Goal: Task Accomplishment & Management: Manage account settings

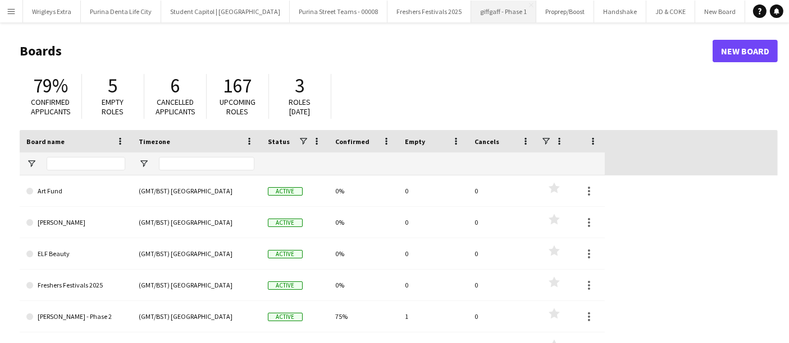
click at [487, 12] on button "giffgaff - Phase 1 Close" at bounding box center [503, 12] width 65 height 22
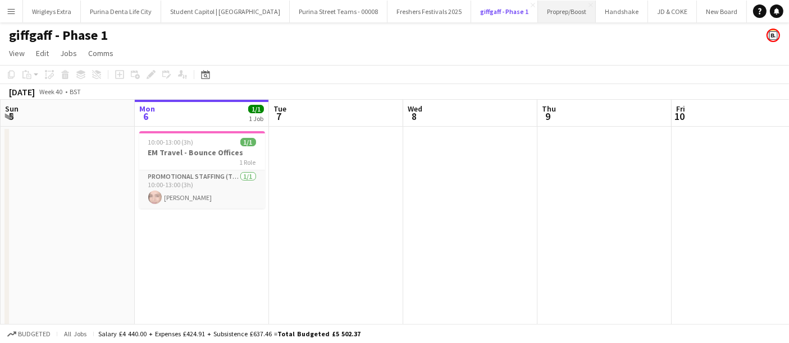
scroll to position [0, 108]
click at [14, 13] on app-icon "Menu" at bounding box center [11, 11] width 9 height 9
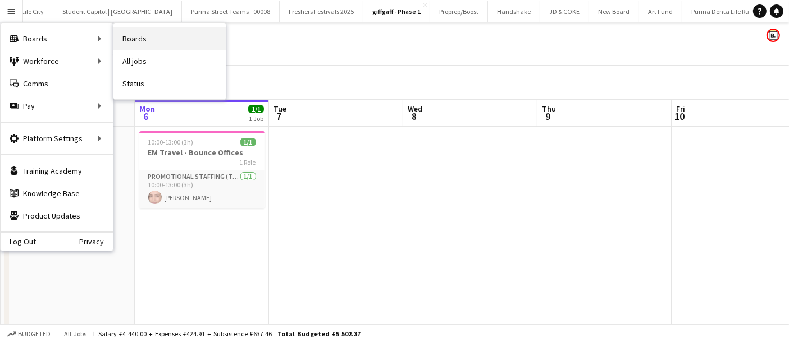
click at [157, 38] on link "Boards" at bounding box center [169, 39] width 112 height 22
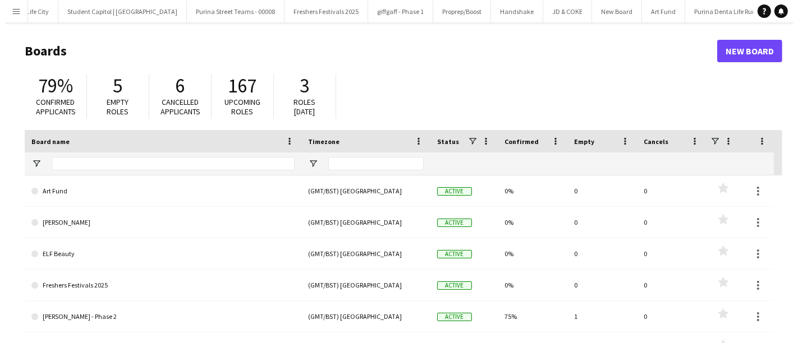
scroll to position [0, 106]
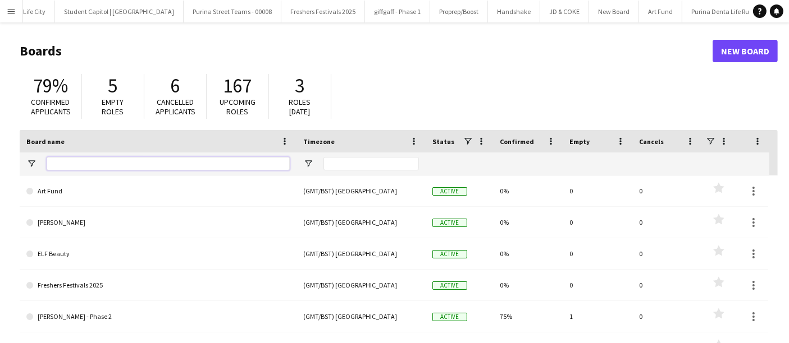
click at [163, 163] on input "Board name Filter Input" at bounding box center [168, 163] width 243 height 13
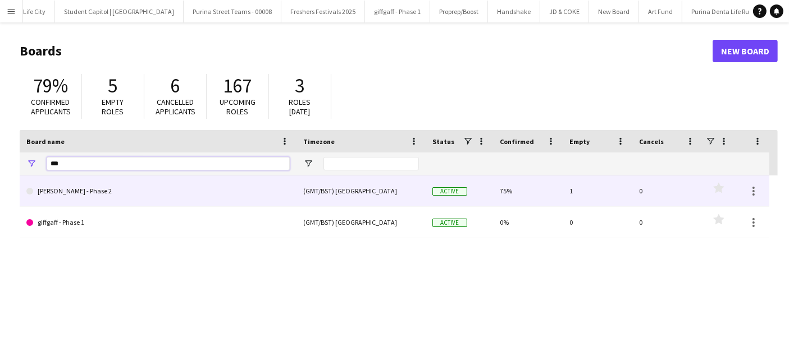
type input "***"
click at [140, 199] on link "[PERSON_NAME] - Phase 2" at bounding box center [157, 191] width 263 height 31
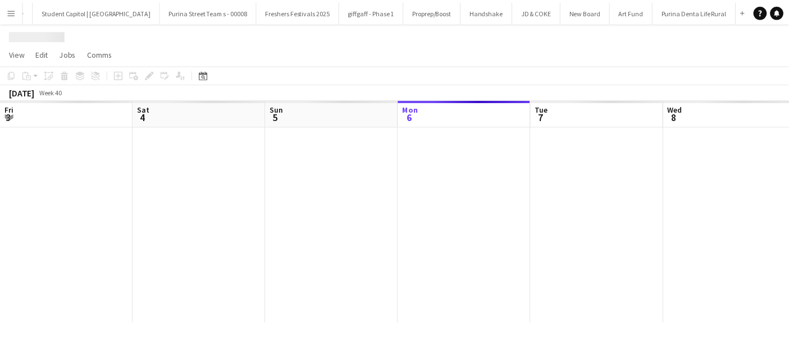
scroll to position [0, 268]
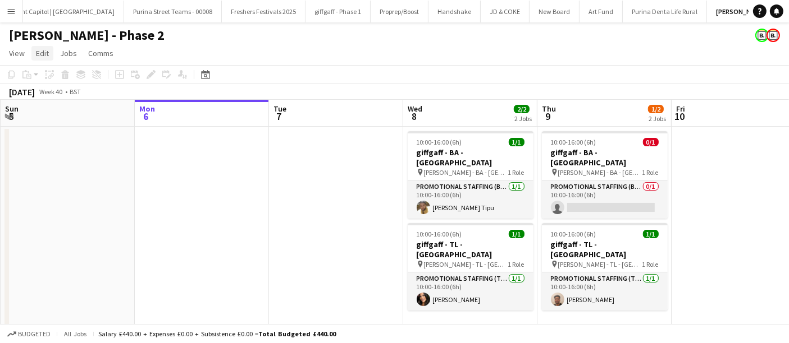
click at [40, 53] on span "Edit" at bounding box center [42, 53] width 13 height 10
click at [15, 50] on span "View" at bounding box center [17, 53] width 16 height 10
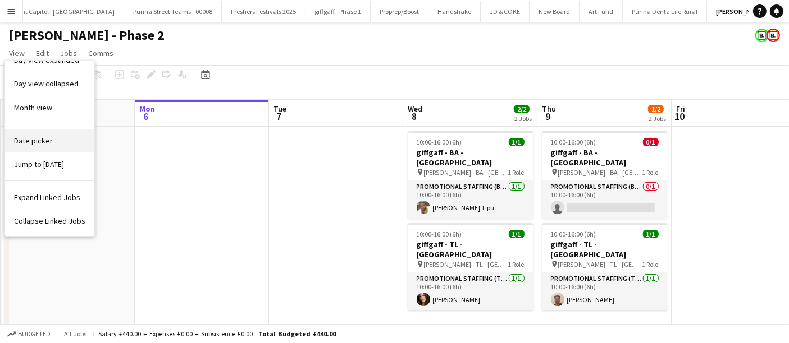
scroll to position [0, 0]
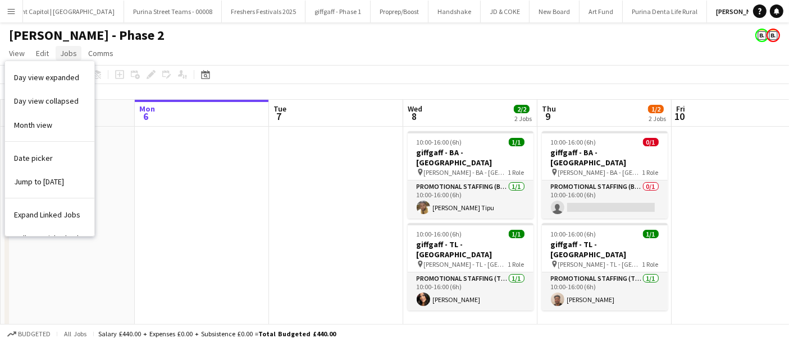
click at [63, 51] on span "Jobs" at bounding box center [68, 53] width 17 height 10
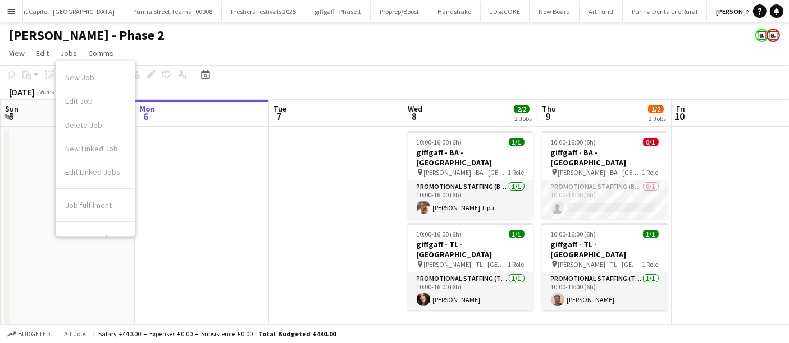
click at [297, 39] on div "[PERSON_NAME] - Phase 2" at bounding box center [394, 32] width 789 height 21
click at [185, 225] on app-date-cell at bounding box center [202, 231] width 134 height 208
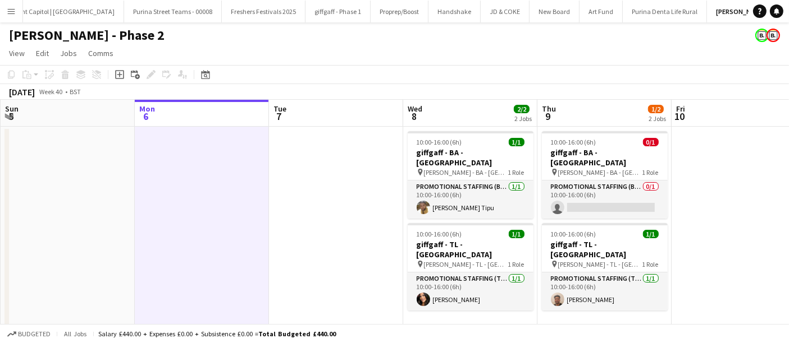
drag, startPoint x: 185, startPoint y: 225, endPoint x: 164, endPoint y: 48, distance: 178.6
click at [164, 48] on app-page-menu "View Day view expanded Day view collapsed Month view Date picker Jump to [DATE]…" at bounding box center [394, 54] width 789 height 21
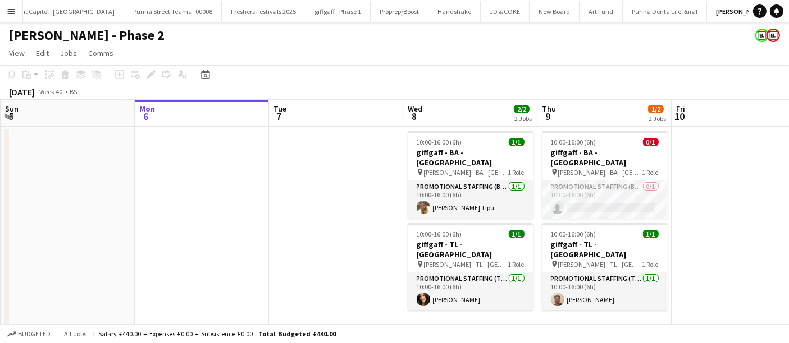
click at [68, 204] on app-date-cell at bounding box center [68, 231] width 134 height 208
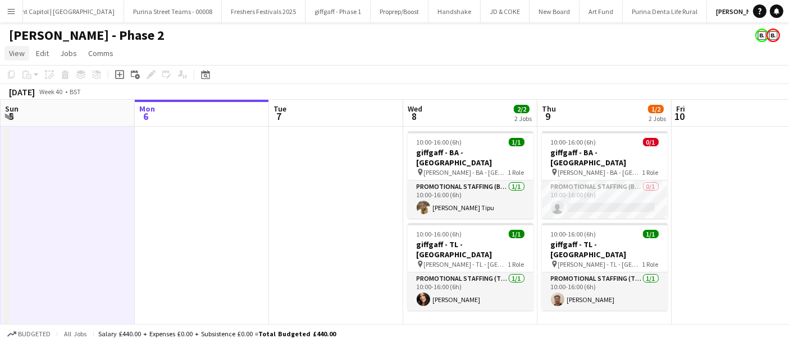
click at [21, 56] on span "View" at bounding box center [17, 53] width 16 height 10
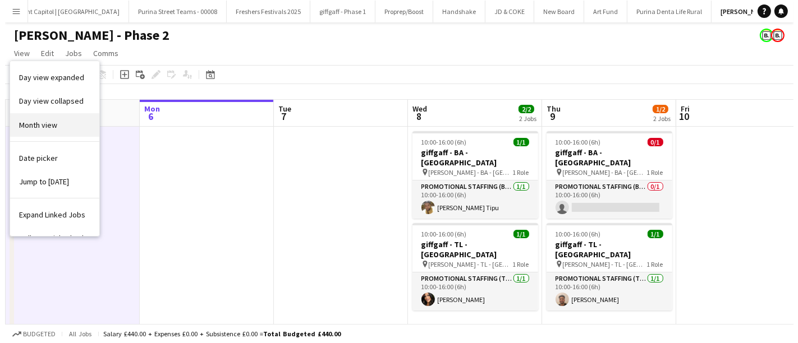
scroll to position [17, 0]
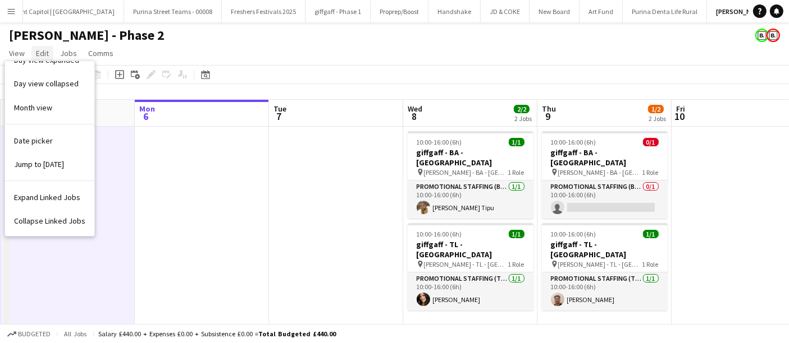
click at [44, 52] on span "Edit" at bounding box center [42, 53] width 13 height 10
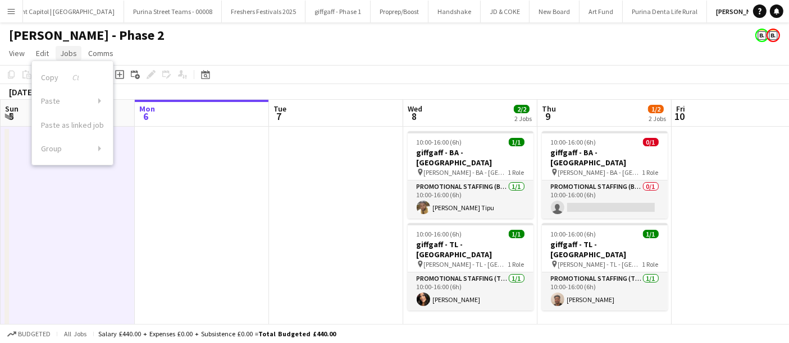
click at [65, 51] on span "Jobs" at bounding box center [68, 53] width 17 height 10
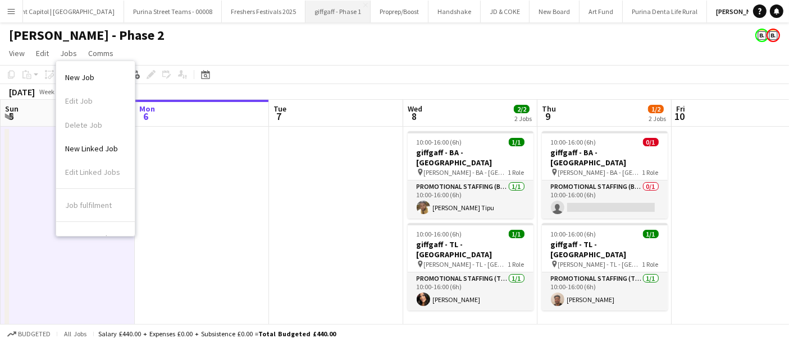
click at [311, 1] on button "giffgaff - Phase 1 Close" at bounding box center [337, 12] width 65 height 22
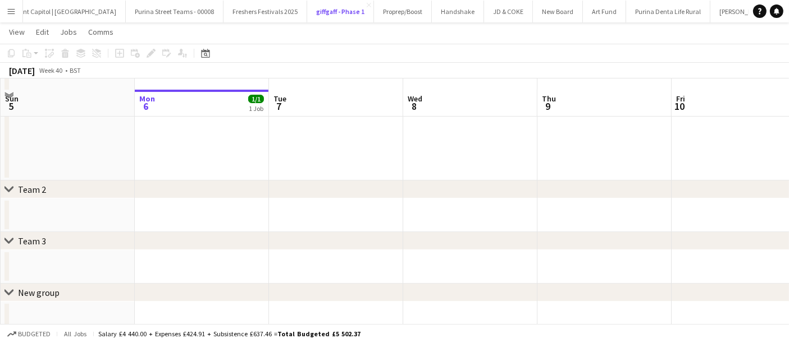
scroll to position [164, 0]
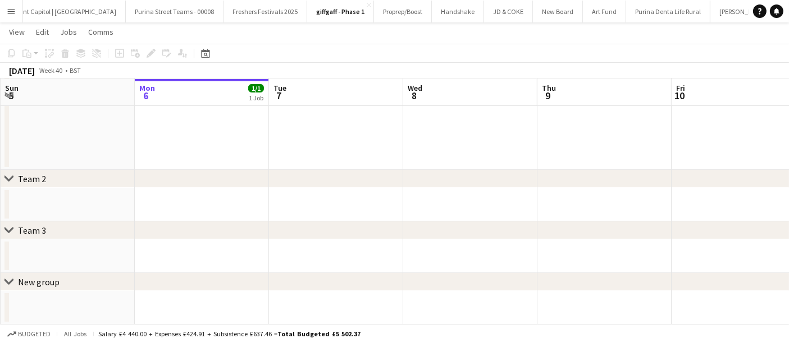
click at [33, 177] on div "Team 2" at bounding box center [32, 178] width 28 height 11
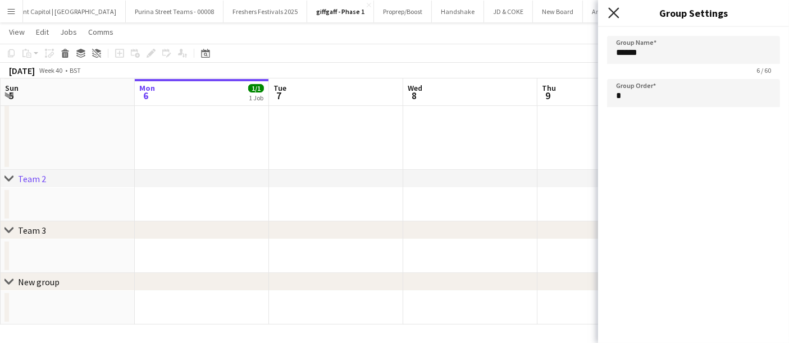
click at [612, 13] on icon at bounding box center [613, 12] width 11 height 11
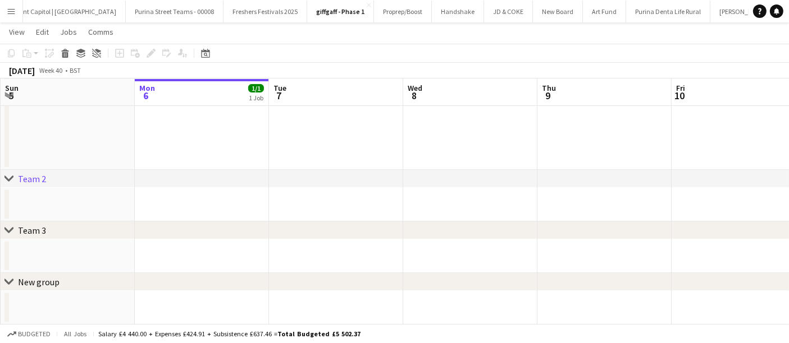
click at [36, 177] on div "Team 2" at bounding box center [32, 178] width 28 height 11
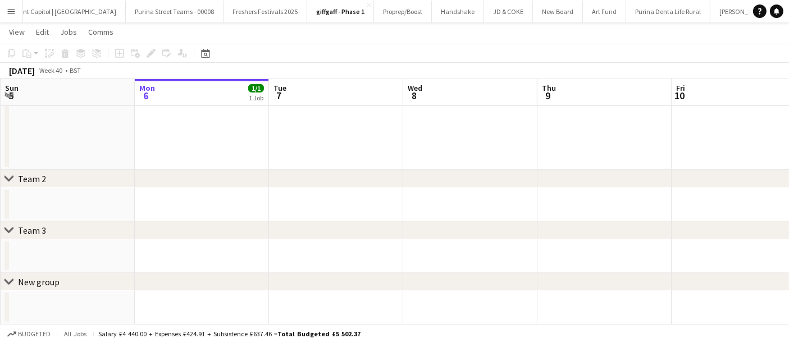
click at [24, 178] on div "Team 2" at bounding box center [32, 178] width 28 height 11
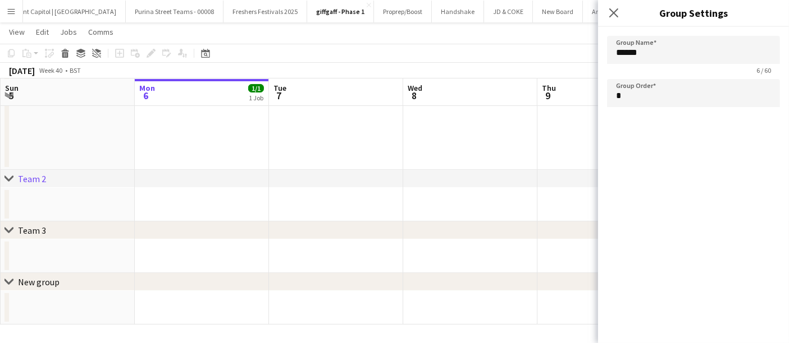
click at [15, 13] on app-icon "Menu" at bounding box center [11, 11] width 9 height 9
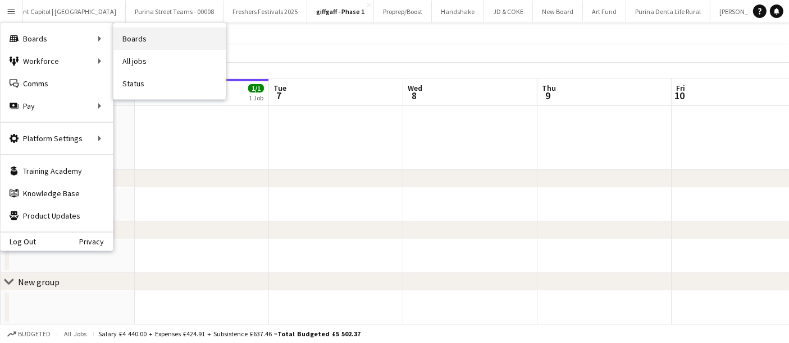
click at [155, 33] on link "Boards" at bounding box center [169, 39] width 112 height 22
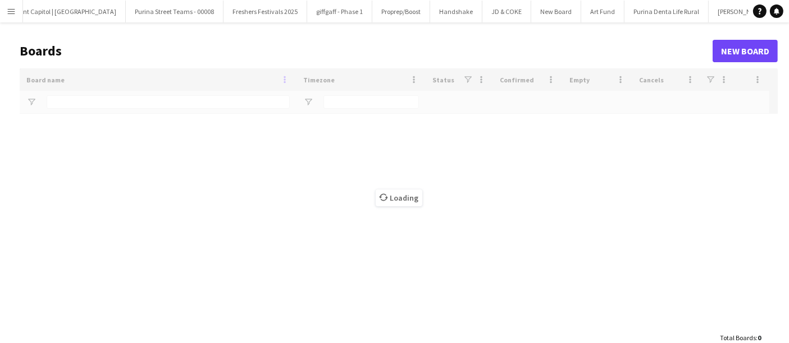
type input "***"
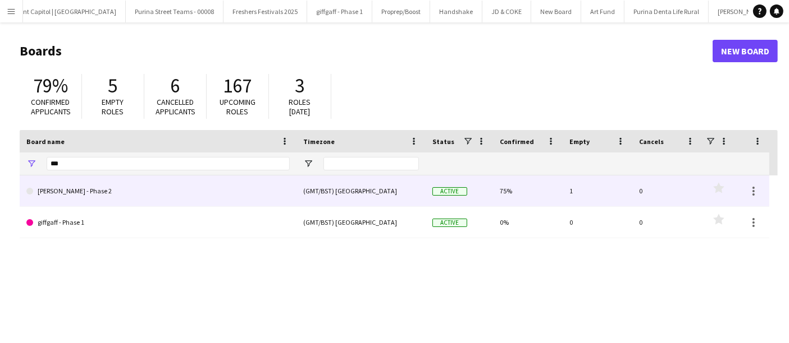
click at [85, 193] on link "[PERSON_NAME] - Phase 2" at bounding box center [157, 191] width 263 height 31
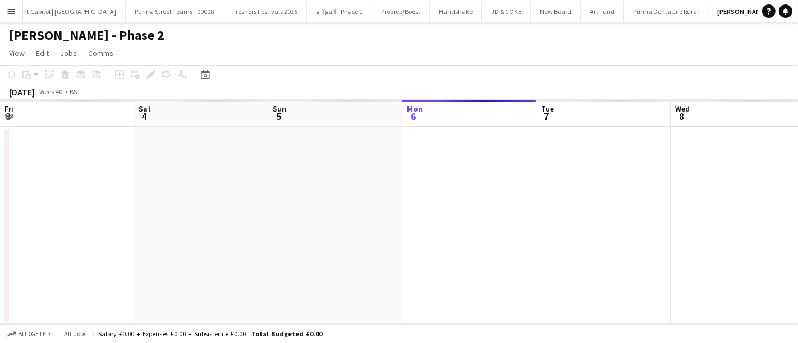
scroll to position [0, 268]
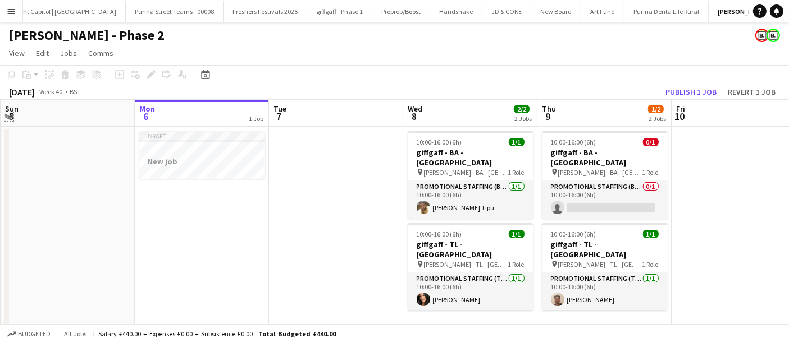
click at [10, 117] on app-icon "Expand/collapse" at bounding box center [8, 116] width 9 height 11
click at [10, 117] on app-icon "Expand/collapse" at bounding box center [8, 116] width 11 height 9
click at [10, 108] on span "Sun" at bounding box center [11, 109] width 13 height 10
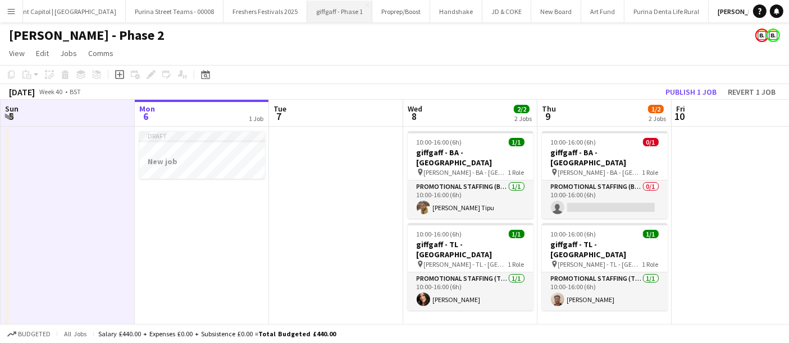
click at [307, 21] on button "giffgaff - Phase 1 Close" at bounding box center [339, 12] width 65 height 22
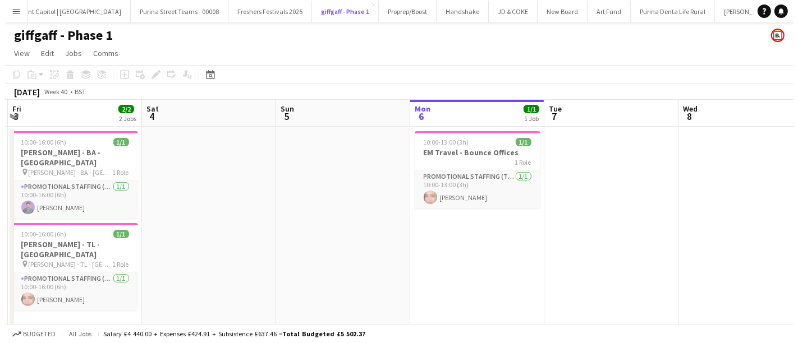
scroll to position [0, 239]
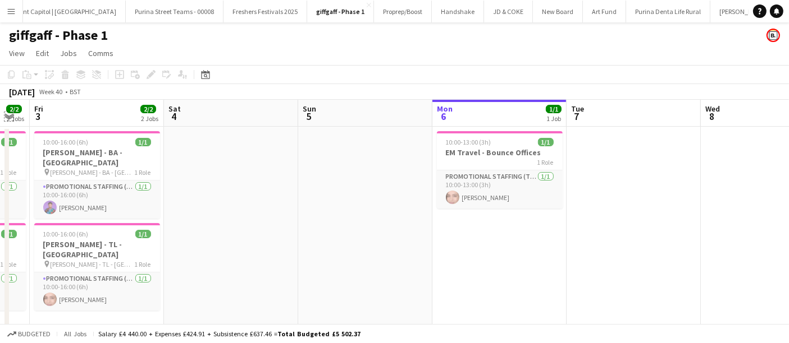
click at [9, 117] on app-icon "Expand/collapse" at bounding box center [8, 116] width 9 height 11
click at [721, 11] on button "[PERSON_NAME] - Phase 2 Close" at bounding box center [756, 12] width 93 height 22
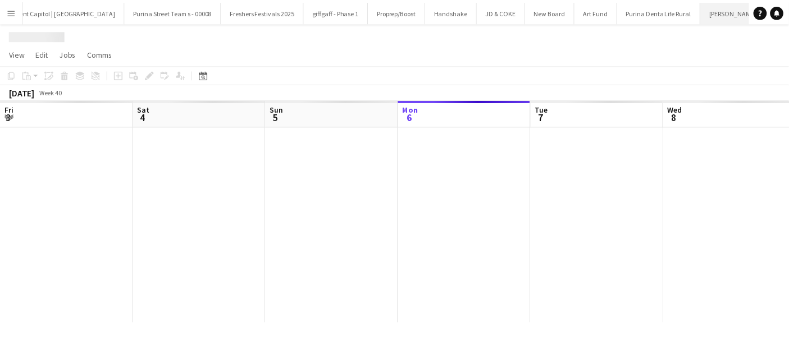
scroll to position [0, 268]
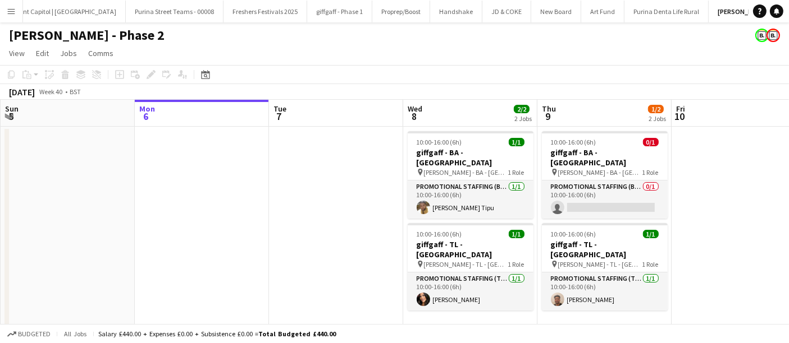
click at [378, 336] on div "Budgeted All jobs Salary £440.00 + Expenses £0.00 + Subsistence £0.00 = Total B…" at bounding box center [394, 333] width 789 height 19
click at [3, 51] on app-page-menu "View Day view expanded Day view collapsed Month view Date picker Jump to [DATE]…" at bounding box center [394, 54] width 789 height 21
click at [13, 52] on span "View" at bounding box center [17, 53] width 16 height 10
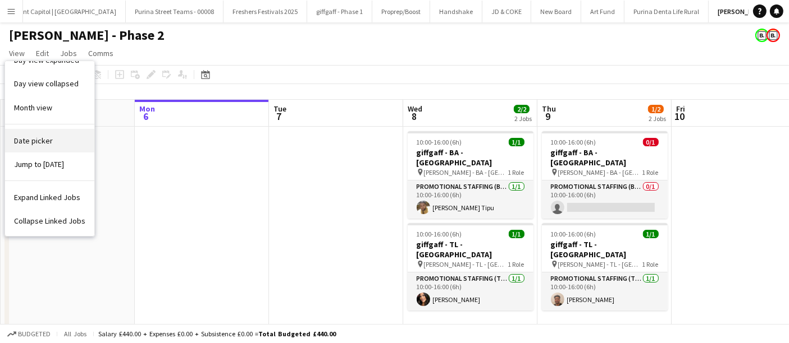
scroll to position [0, 0]
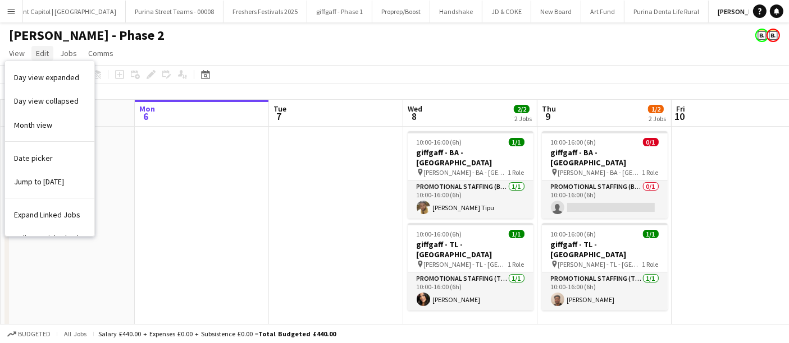
click at [38, 54] on span "Edit" at bounding box center [42, 53] width 13 height 10
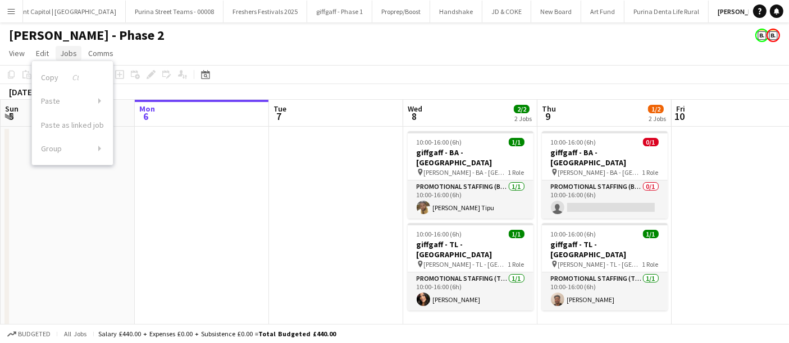
click at [62, 52] on span "Jobs" at bounding box center [68, 53] width 17 height 10
click at [103, 59] on link "Comms" at bounding box center [101, 53] width 34 height 15
click at [207, 40] on div "[PERSON_NAME] - Phase 2" at bounding box center [394, 32] width 789 height 21
click at [762, 10] on icon "Help" at bounding box center [759, 11] width 7 height 7
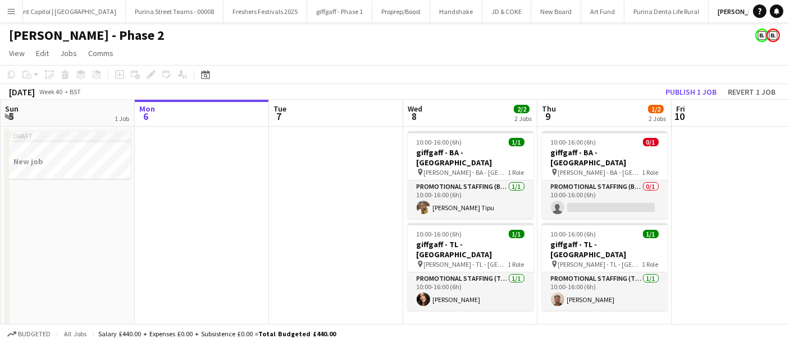
scroll to position [10, 0]
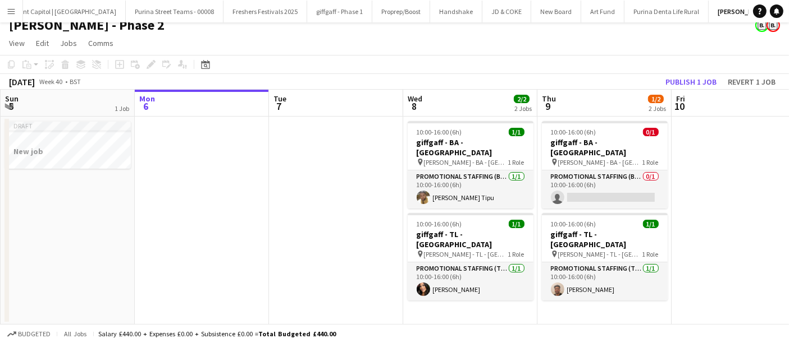
click at [267, 38] on app-page-menu "View Day view expanded Day view collapsed Month view Date picker Jump to [DATE]…" at bounding box center [394, 44] width 789 height 21
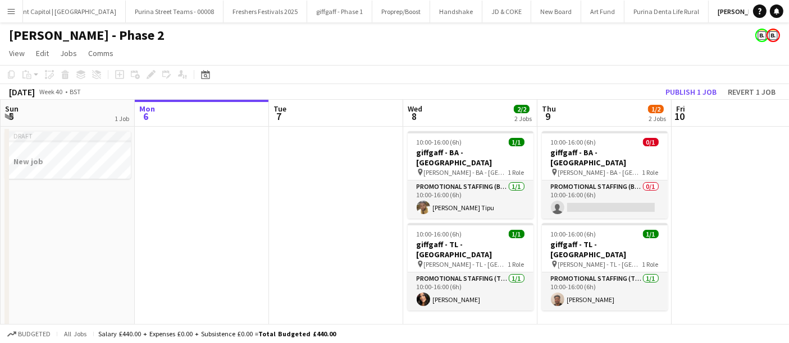
click at [62, 35] on h1 "[PERSON_NAME] - Phase 2" at bounding box center [86, 35] width 155 height 17
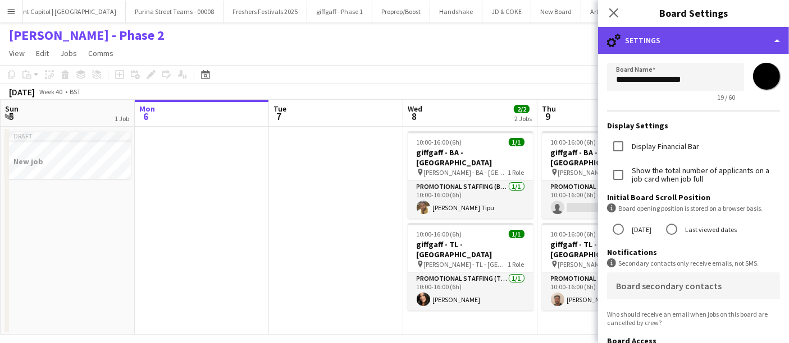
click at [761, 36] on div "cog-double-3 Settings" at bounding box center [693, 40] width 191 height 27
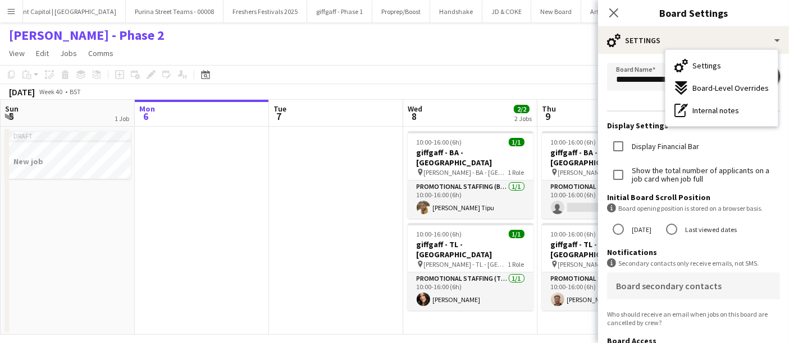
click at [734, 153] on div "Display Financial Bar" at bounding box center [693, 147] width 173 height 24
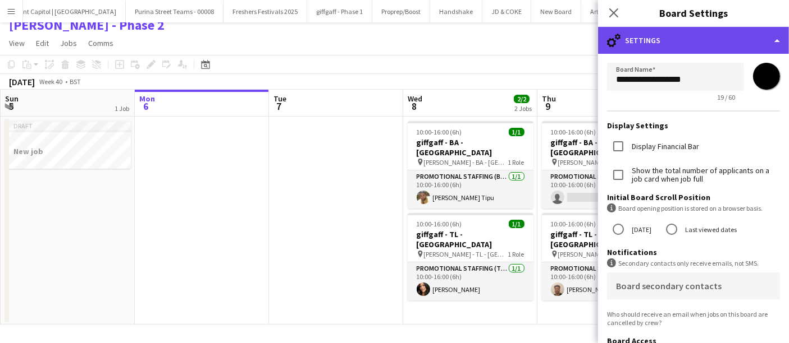
click at [762, 40] on div "cog-double-3 Settings" at bounding box center [693, 40] width 191 height 27
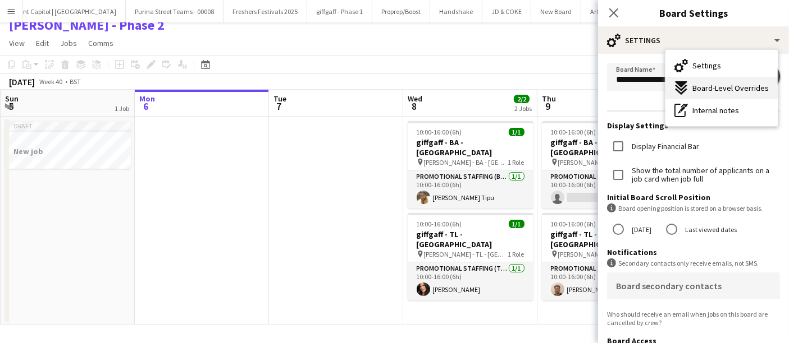
click at [735, 85] on span "Board-Level Overrides" at bounding box center [730, 88] width 76 height 10
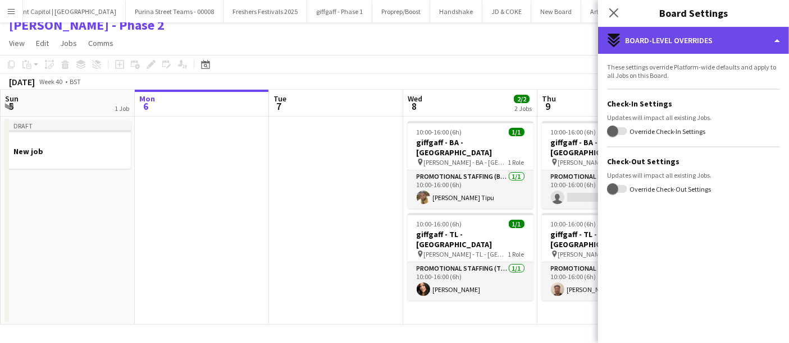
click at [768, 42] on div "expand-all-down Board-Level Overrides" at bounding box center [693, 40] width 191 height 27
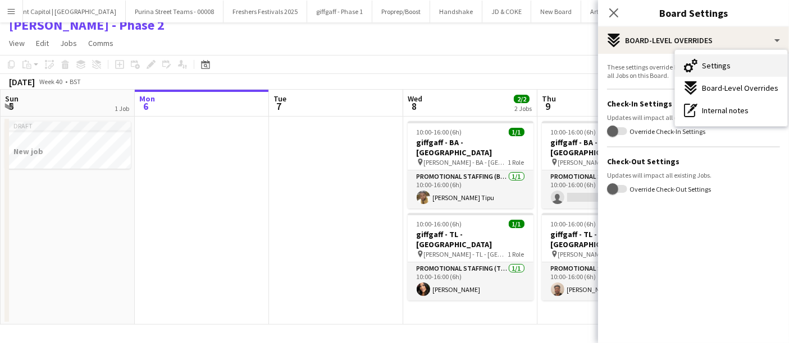
click at [731, 63] on button "Settings Settings" at bounding box center [731, 65] width 112 height 22
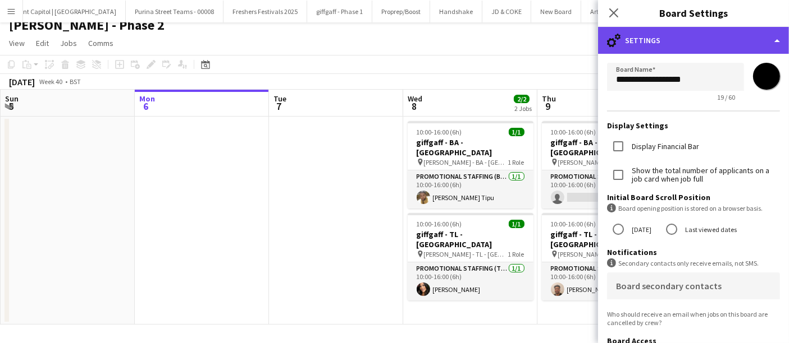
click at [770, 47] on div "cog-double-3 Settings" at bounding box center [693, 40] width 191 height 27
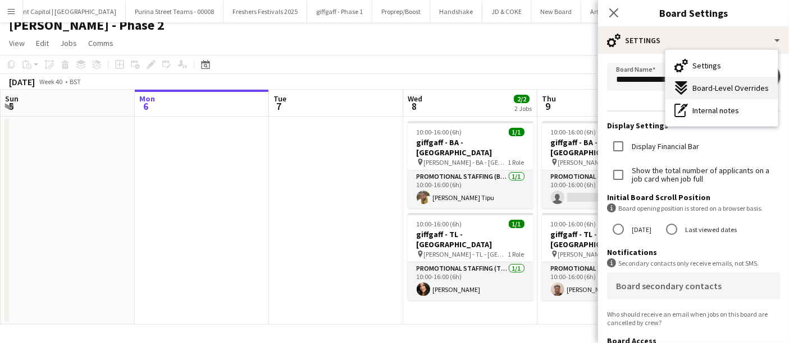
click at [720, 85] on span "Board-Level Overrides" at bounding box center [730, 88] width 76 height 10
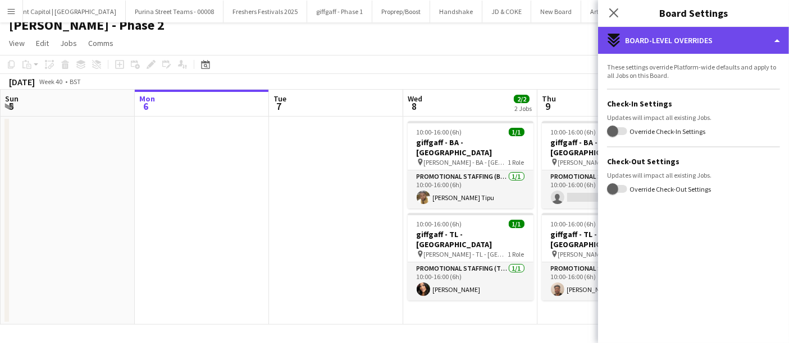
click at [755, 42] on div "expand-all-down Board-Level Overrides" at bounding box center [693, 40] width 191 height 27
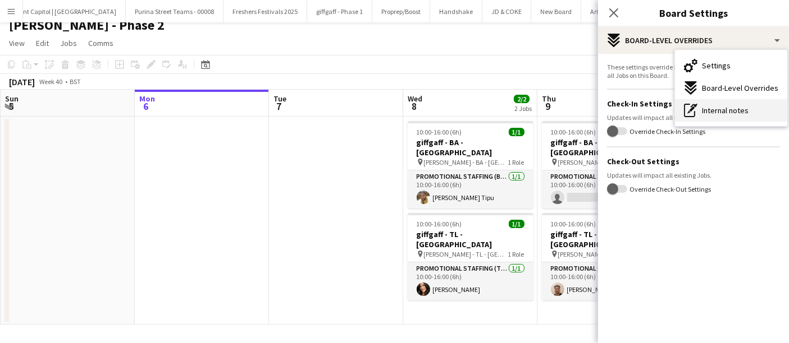
click at [729, 109] on span "Internal notes" at bounding box center [725, 111] width 47 height 10
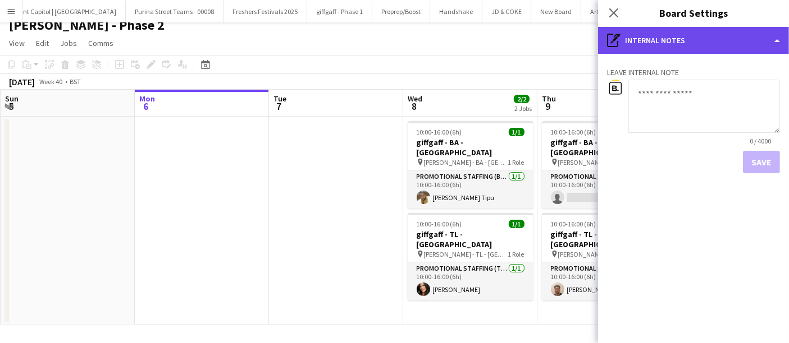
click at [734, 36] on div "pen-write Internal notes" at bounding box center [693, 40] width 191 height 27
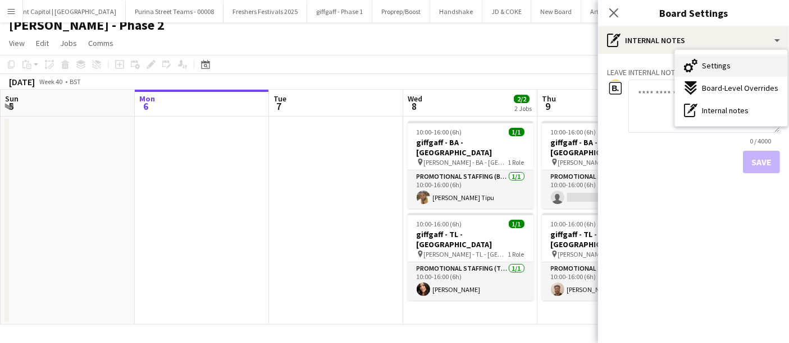
click at [718, 68] on span "Settings" at bounding box center [716, 66] width 29 height 10
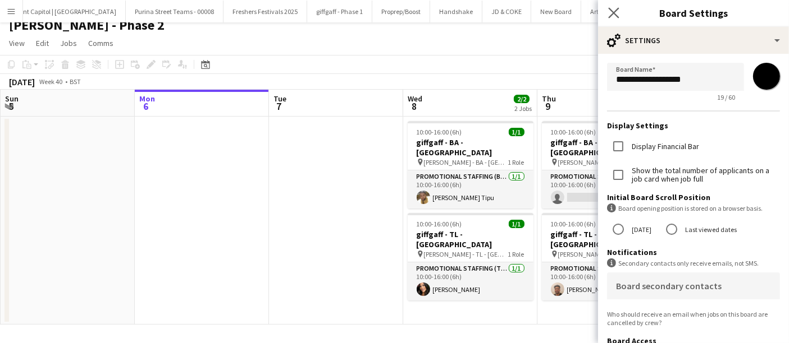
click at [615, 4] on div "Close pop-in" at bounding box center [613, 13] width 31 height 26
click at [611, 8] on icon "Close pop-in" at bounding box center [613, 12] width 11 height 11
